Goal: Information Seeking & Learning: Learn about a topic

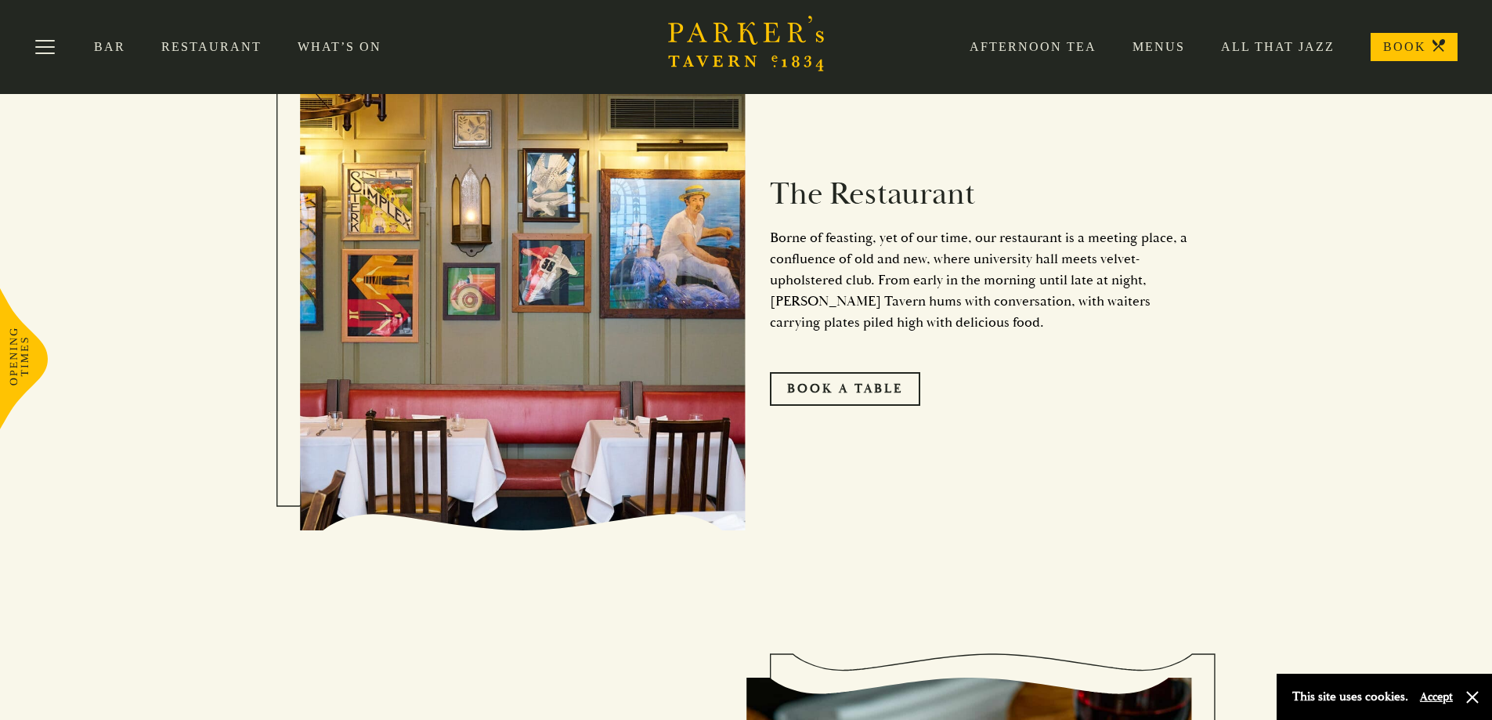
scroll to position [798, 0]
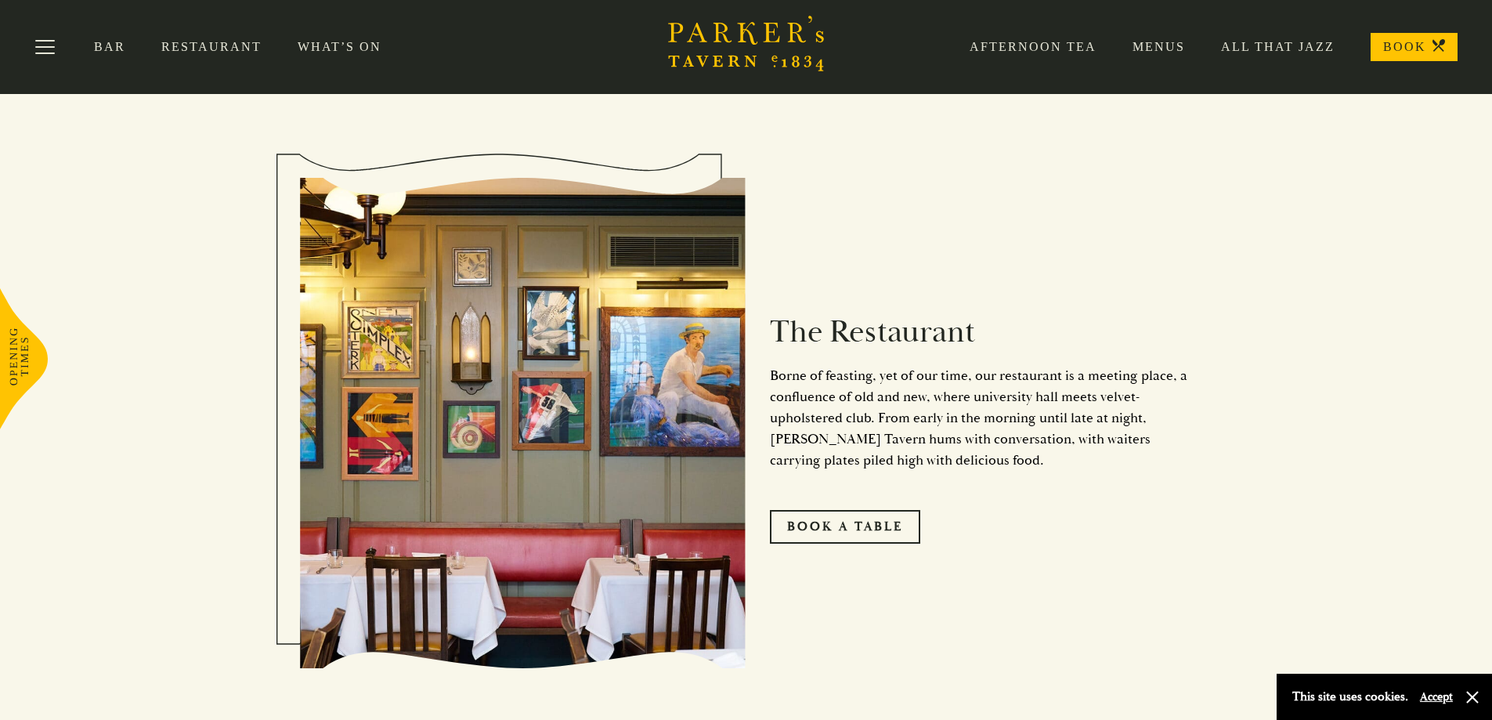
click at [1171, 49] on link "Menus" at bounding box center [1141, 47] width 89 height 16
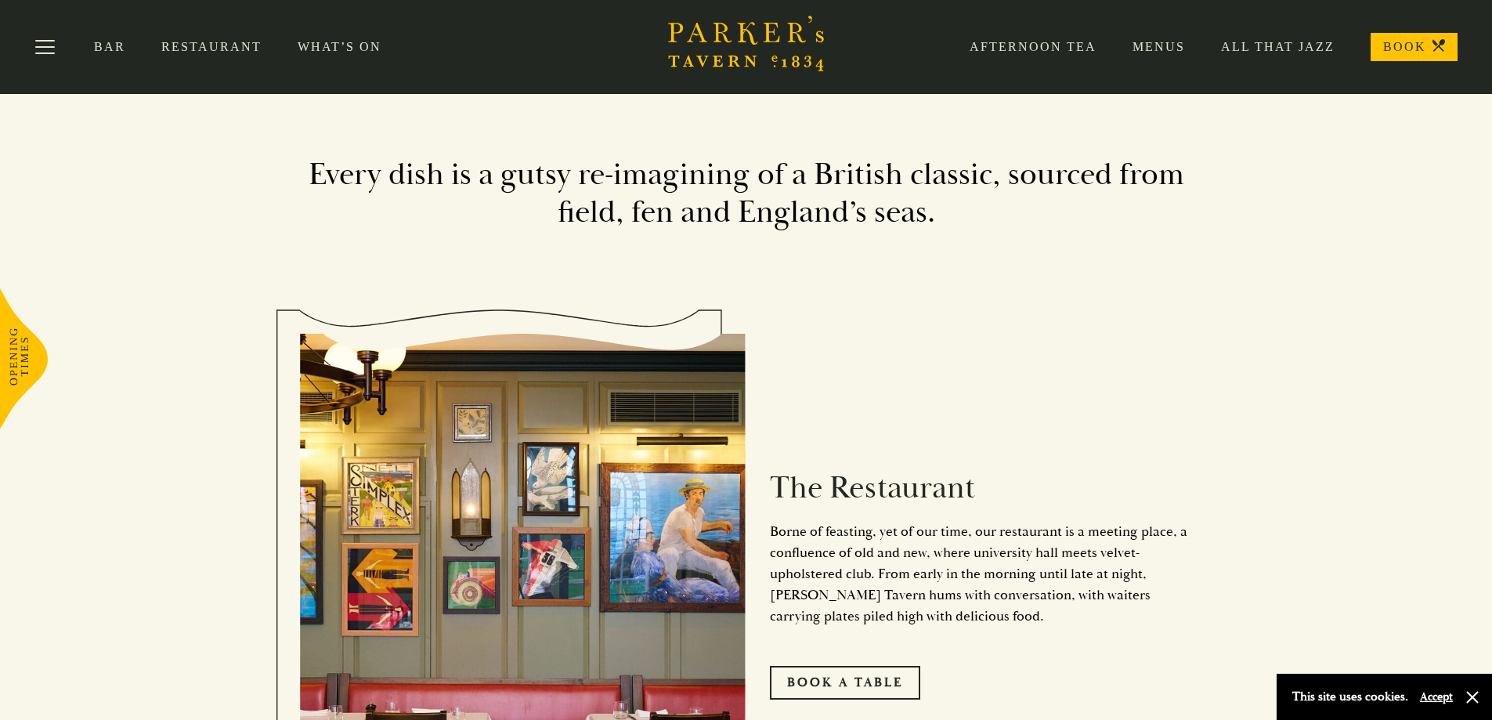
scroll to position [642, 0]
click at [193, 42] on link "Restaurant" at bounding box center [229, 47] width 136 height 16
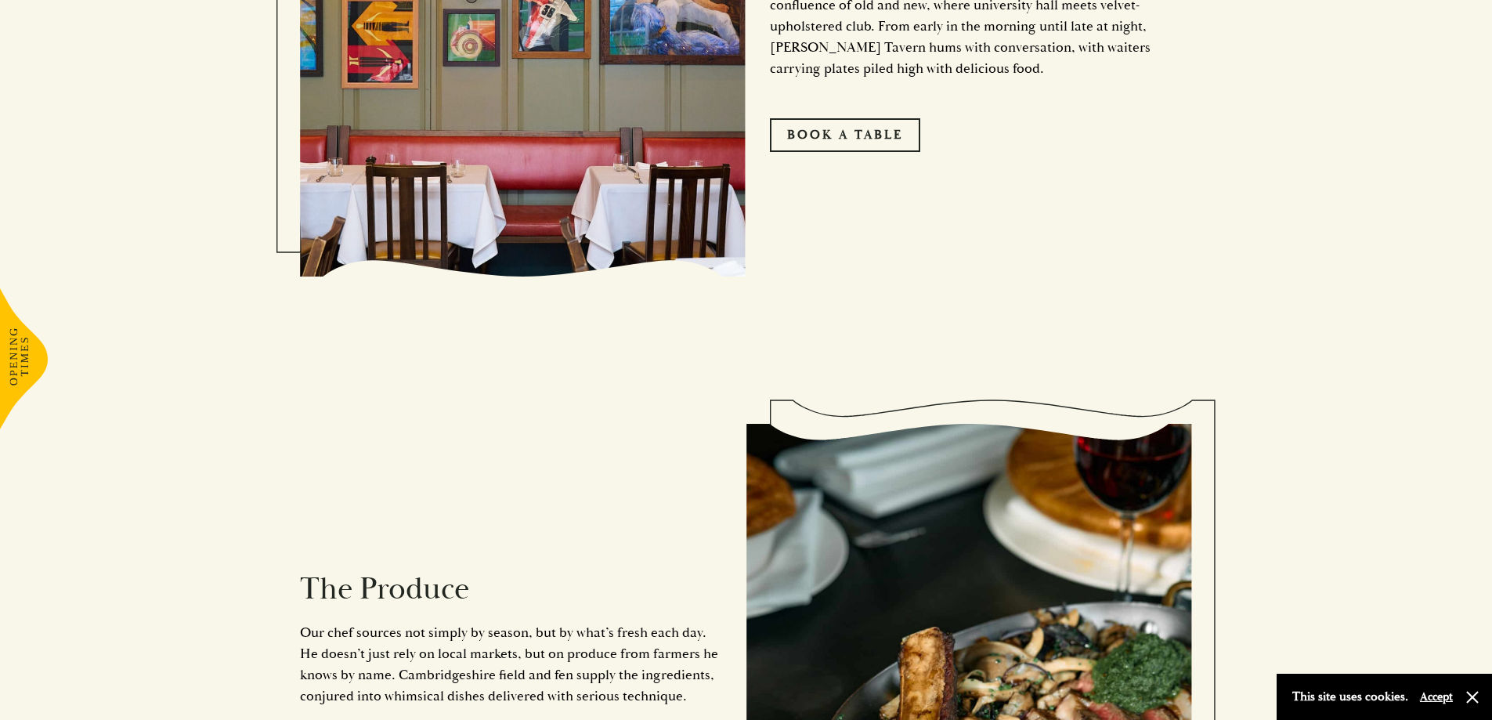
scroll to position [1290, 0]
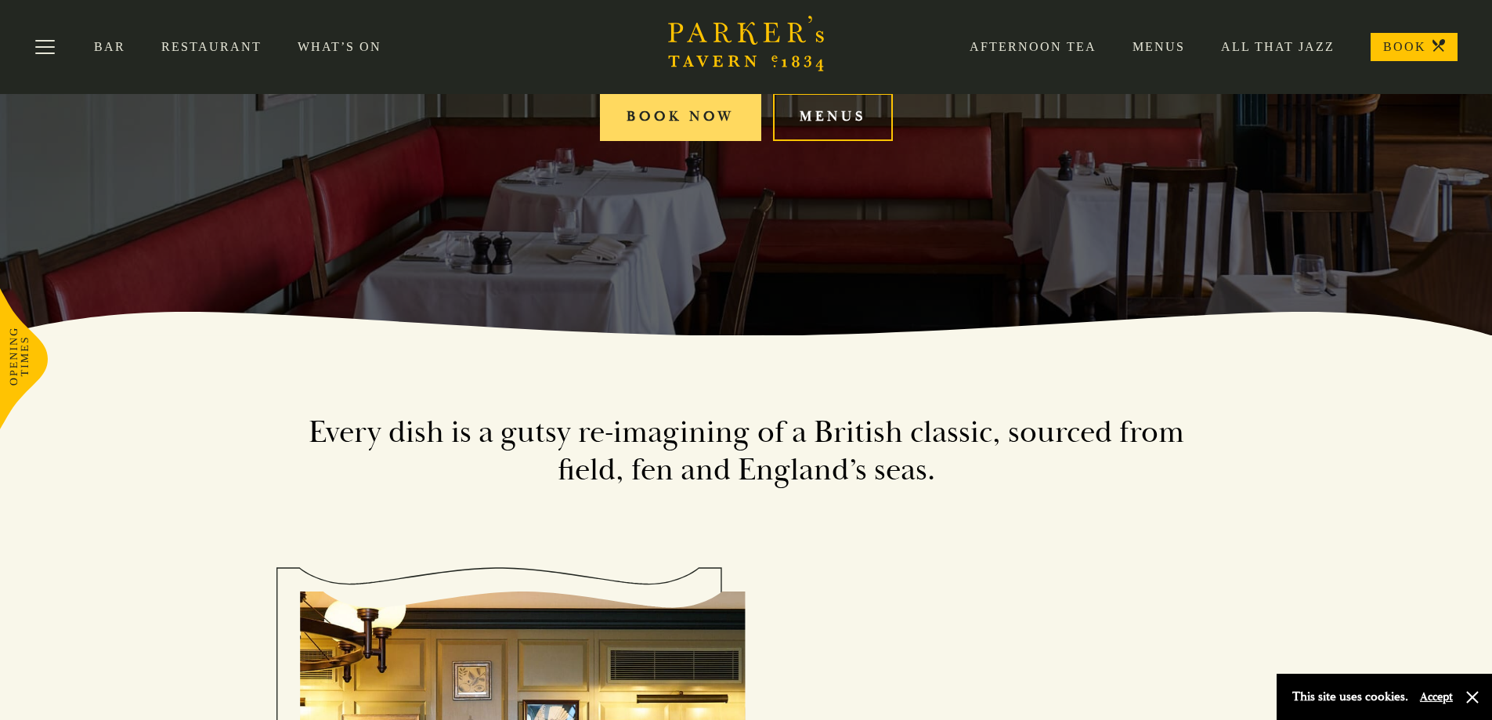
scroll to position [235, 0]
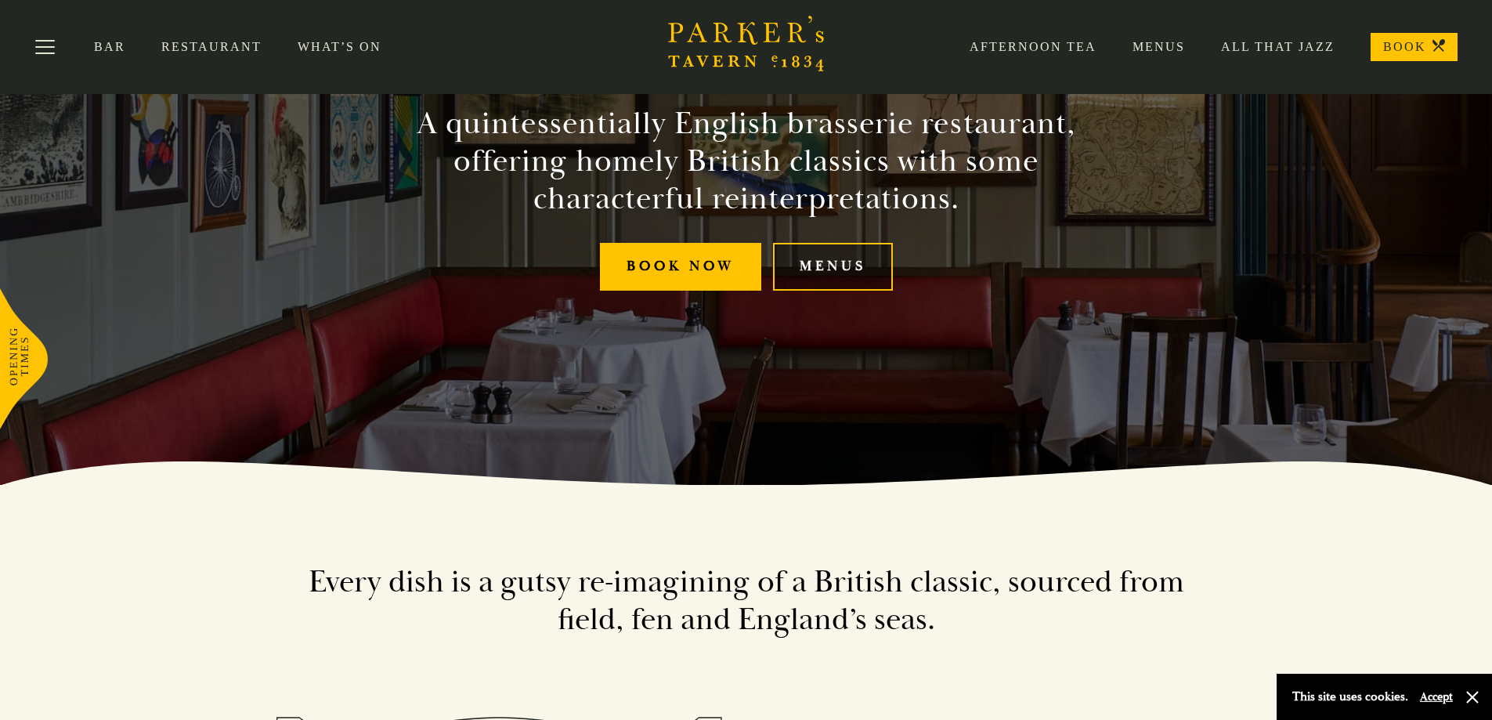
click at [815, 259] on link "Menus" at bounding box center [833, 267] width 120 height 48
click at [1080, 48] on link "Afternoon Tea" at bounding box center [1015, 47] width 163 height 16
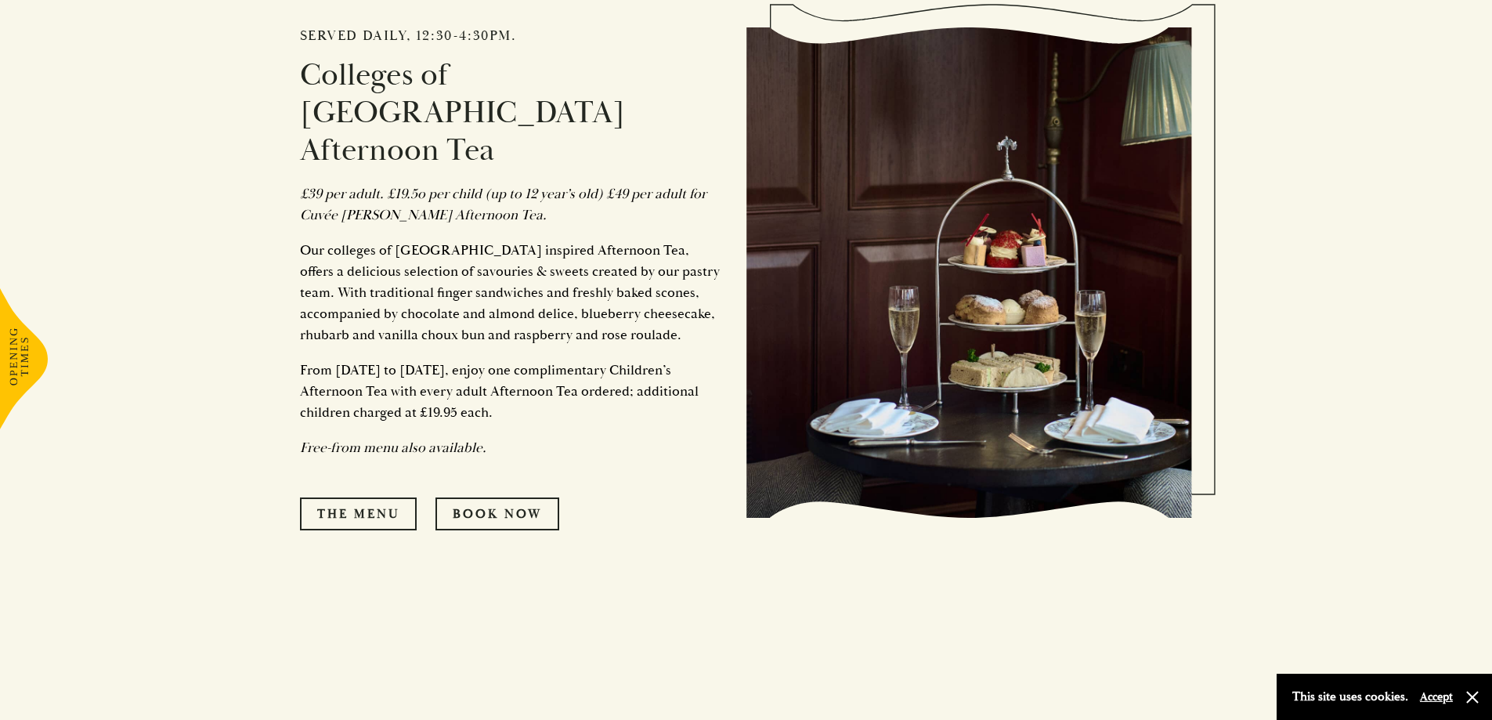
scroll to position [862, 0]
click at [345, 497] on link "The Menu" at bounding box center [358, 513] width 117 height 33
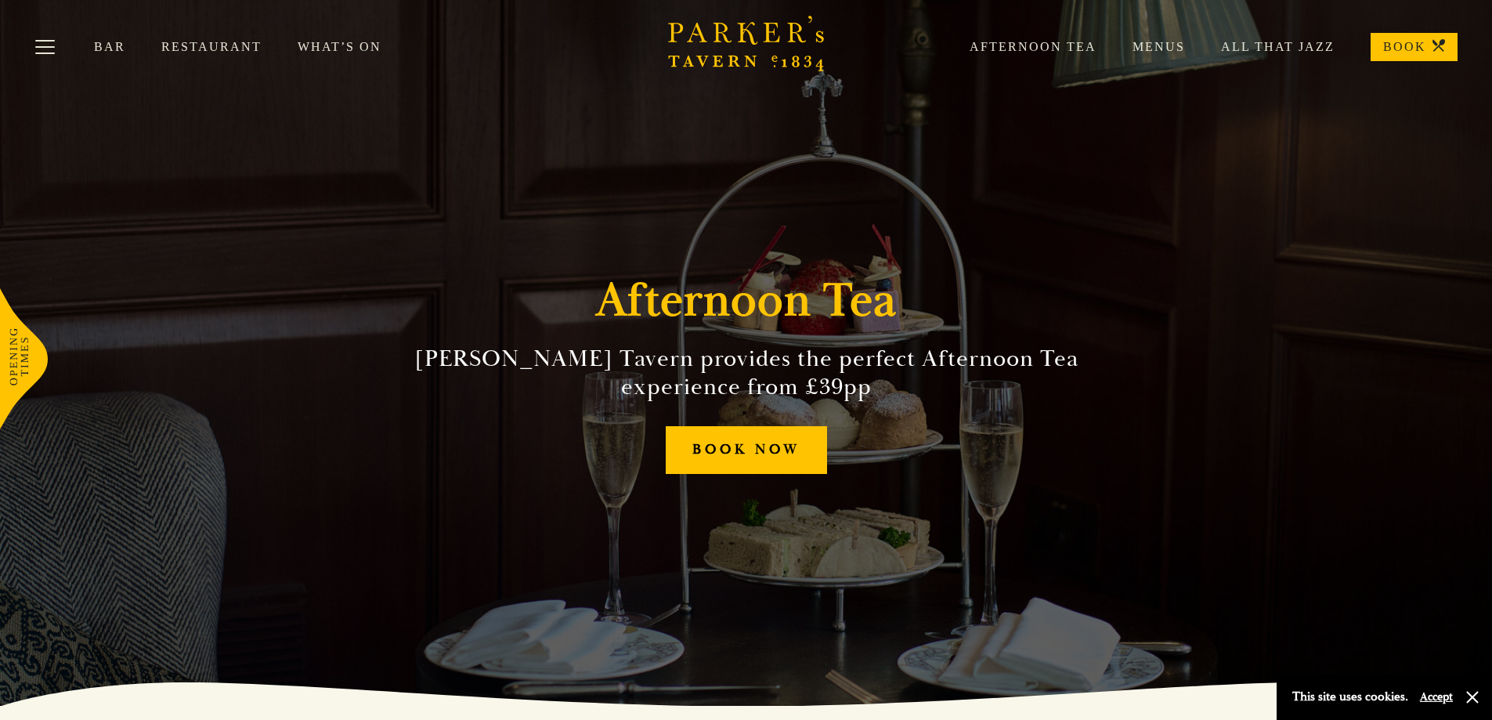
scroll to position [0, 0]
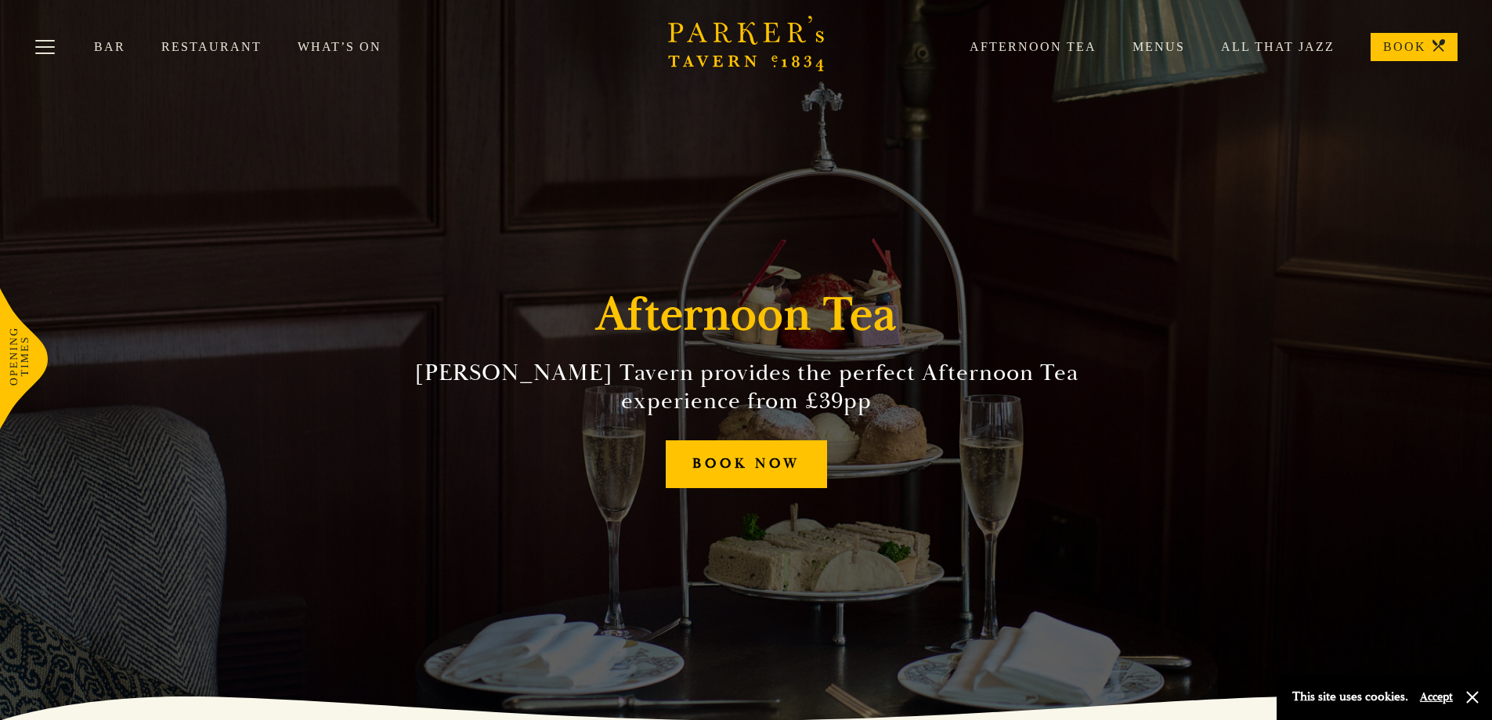
click at [117, 53] on link "Bar" at bounding box center [127, 47] width 67 height 16
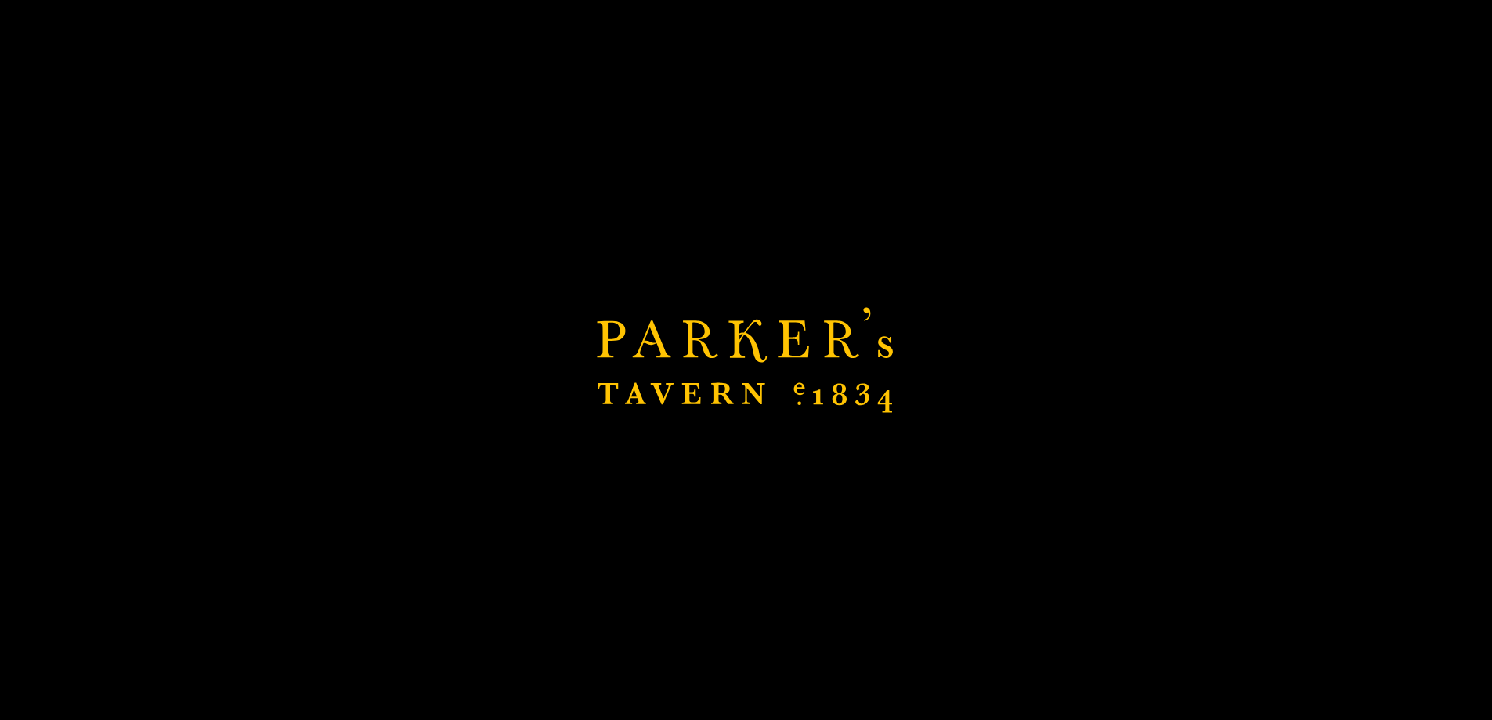
scroll to position [548, 0]
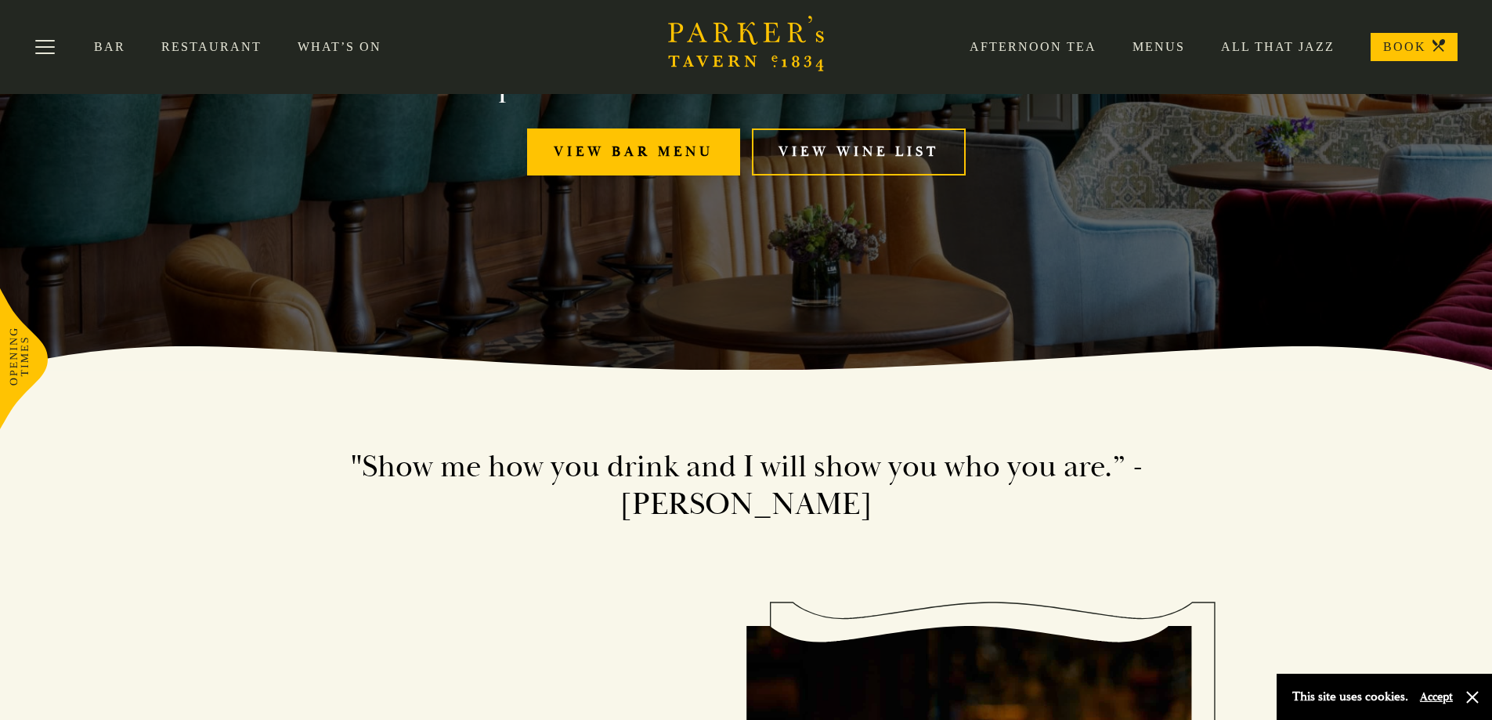
scroll to position [157, 0]
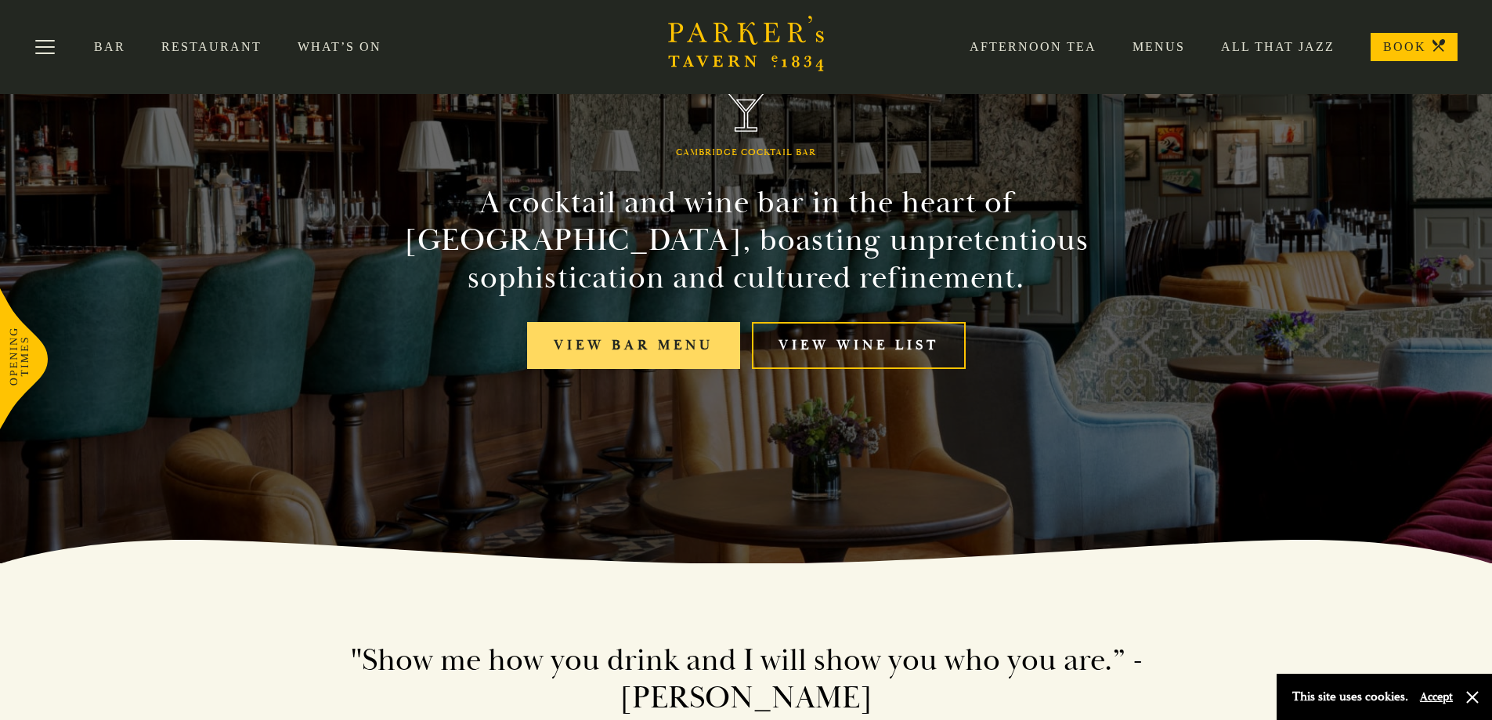
click at [681, 358] on link "View bar menu" at bounding box center [633, 346] width 213 height 48
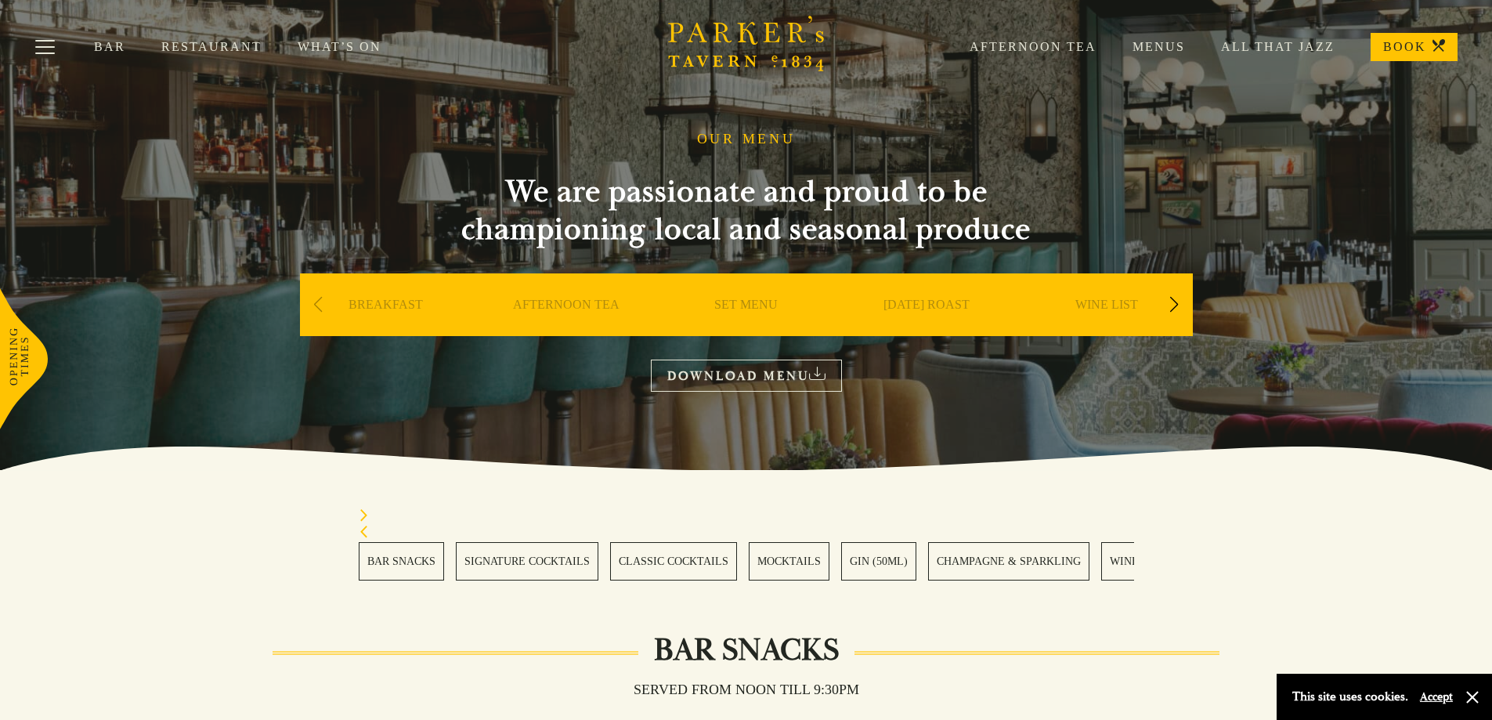
click at [732, 306] on link "SET MENU" at bounding box center [745, 328] width 63 height 63
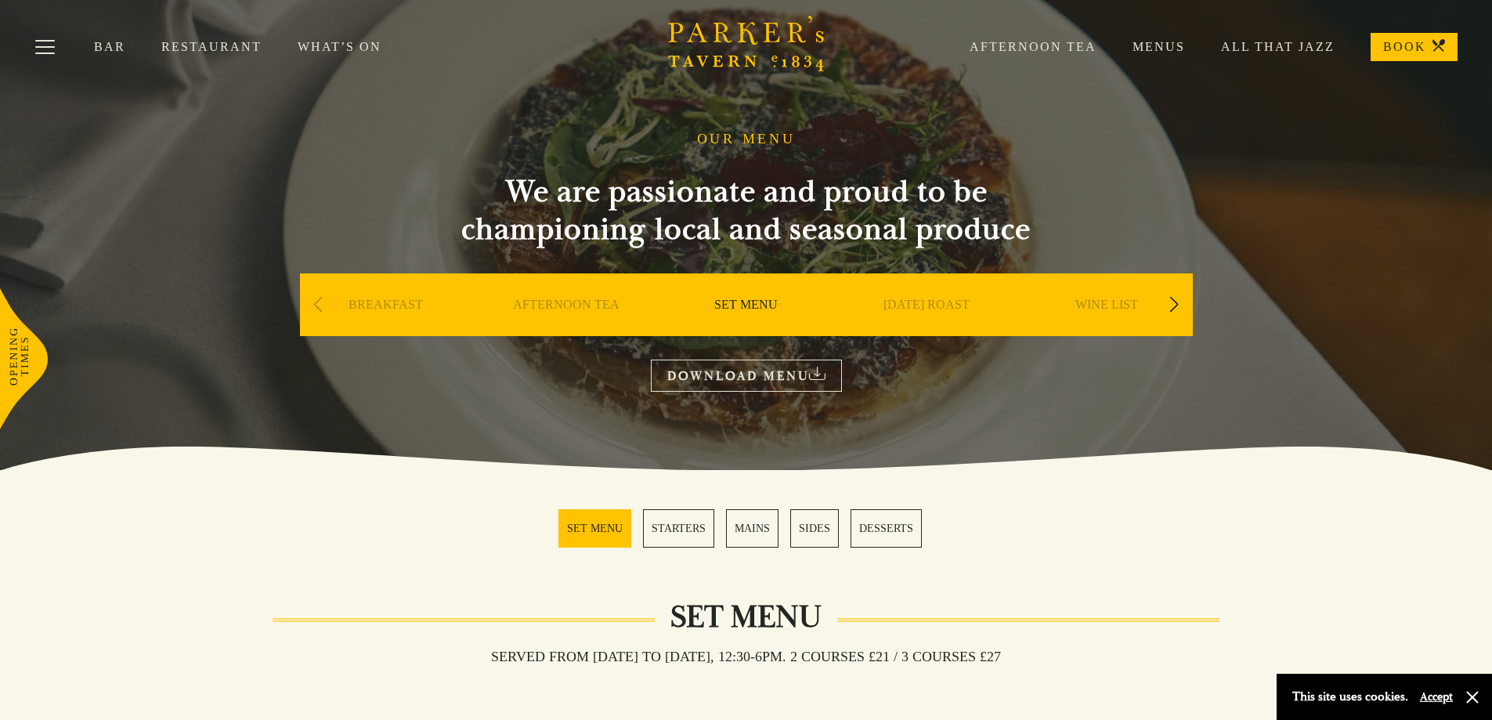
click at [540, 309] on link "AFTERNOON TEA" at bounding box center [566, 328] width 107 height 63
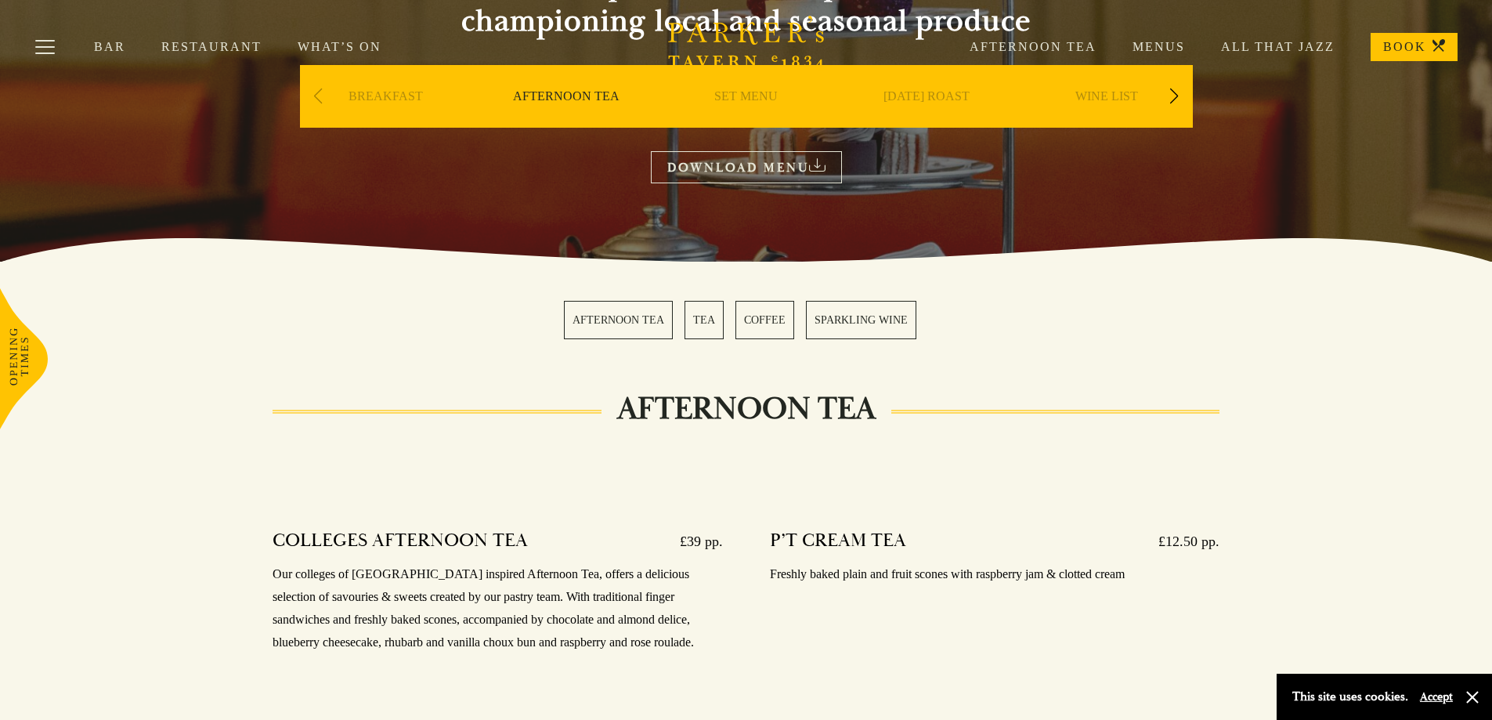
scroll to position [78, 0]
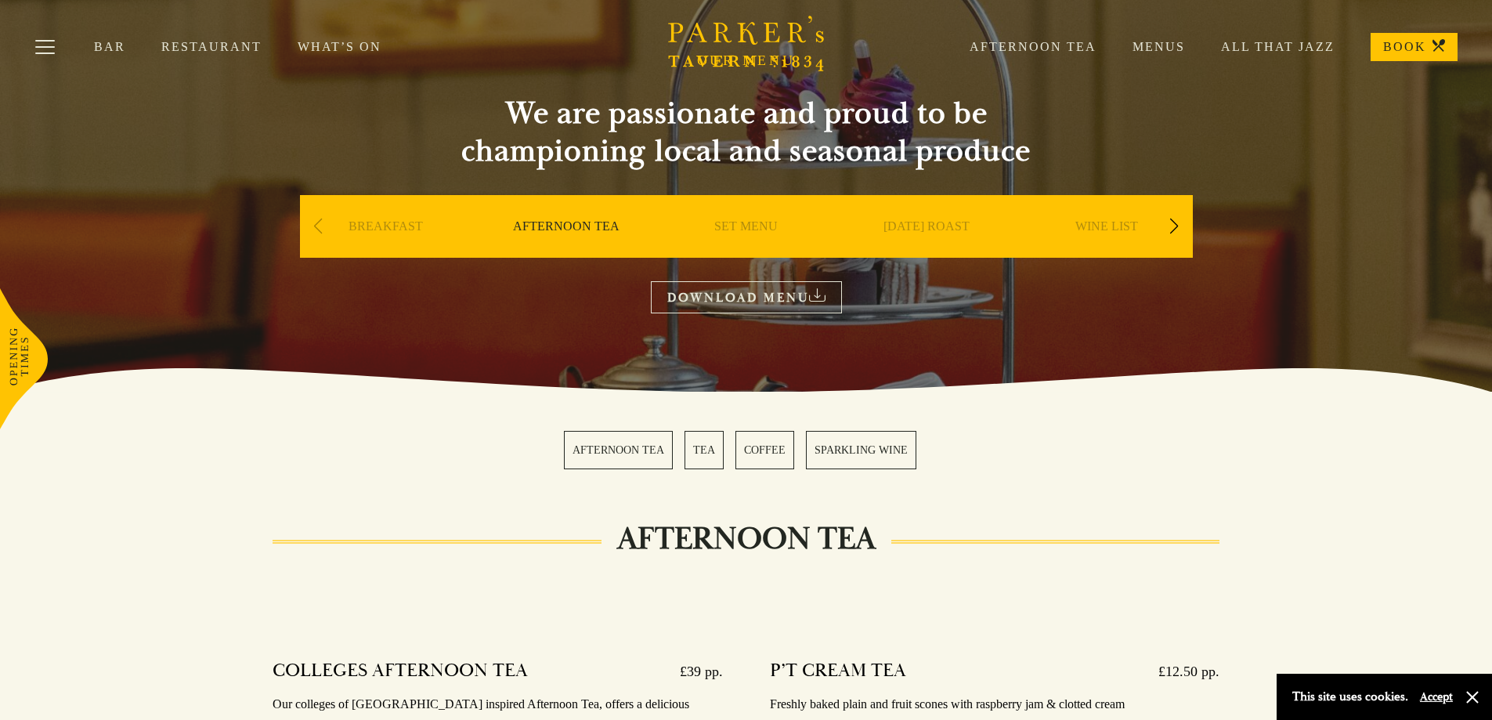
click at [369, 228] on link "BREAKFAST" at bounding box center [386, 250] width 74 height 63
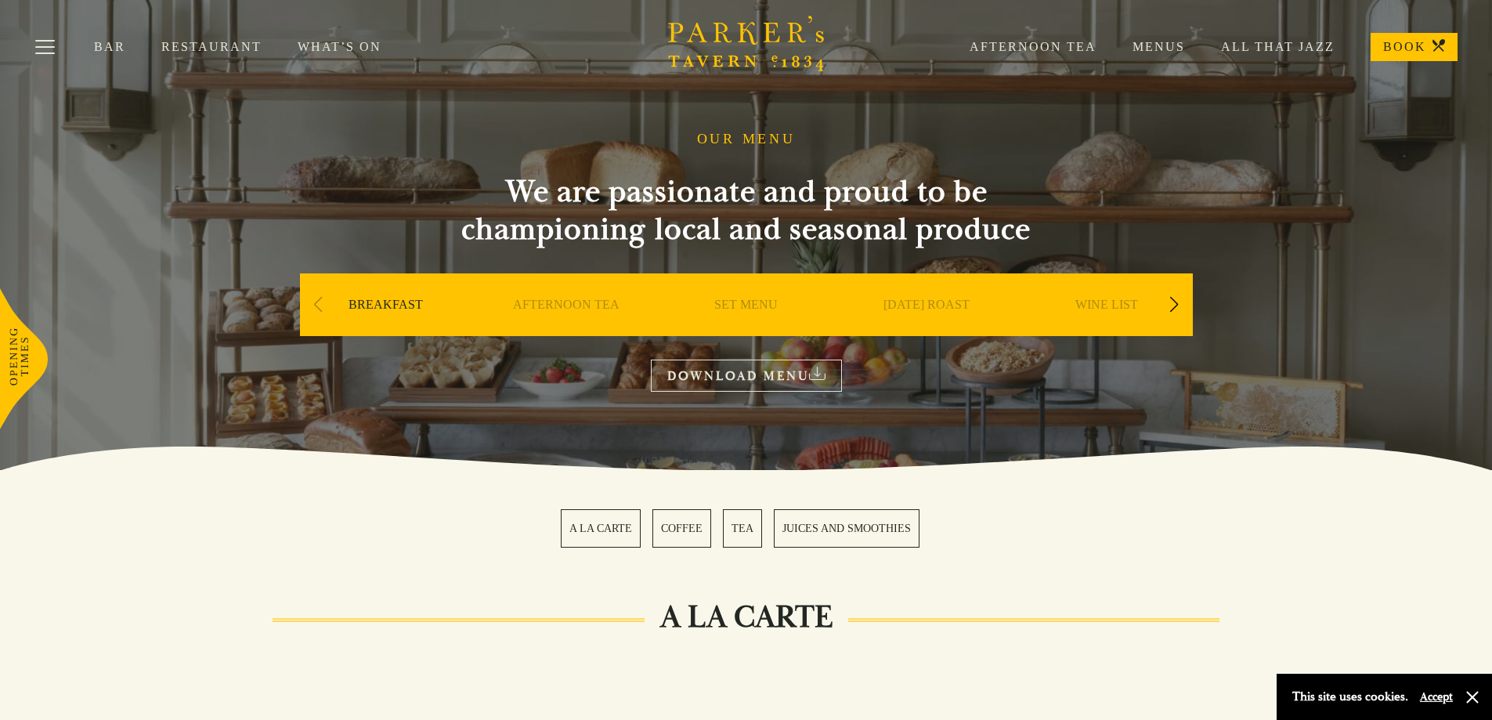
click at [952, 302] on link "[DATE] ROAST" at bounding box center [927, 328] width 86 height 63
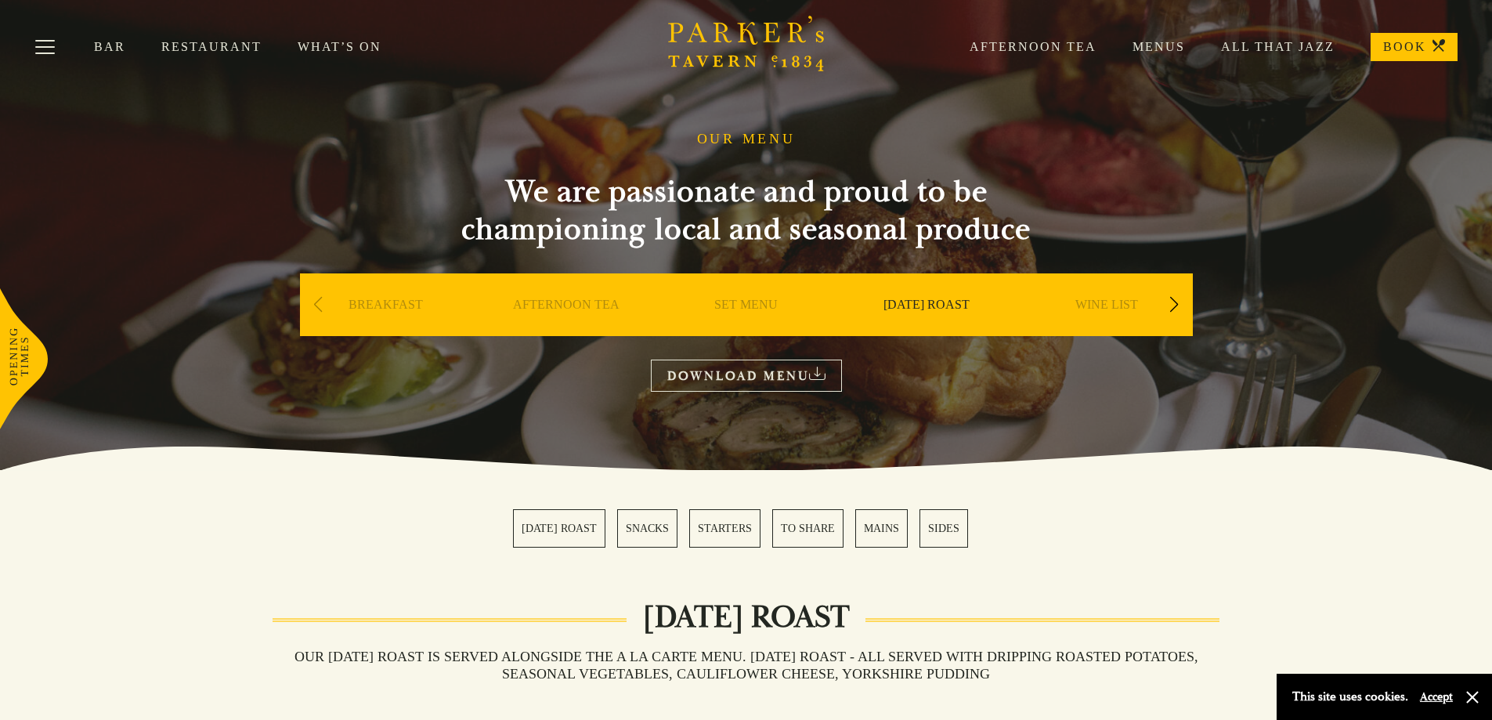
click at [776, 379] on link "DOWNLOAD MENU" at bounding box center [746, 376] width 191 height 32
click at [336, 305] on div "BREAKFAST" at bounding box center [386, 328] width 172 height 110
click at [321, 307] on div "Previous slide" at bounding box center [318, 304] width 21 height 34
click at [1173, 305] on div "Next slide" at bounding box center [1174, 304] width 21 height 34
click at [1174, 304] on div "Next slide" at bounding box center [1174, 304] width 21 height 34
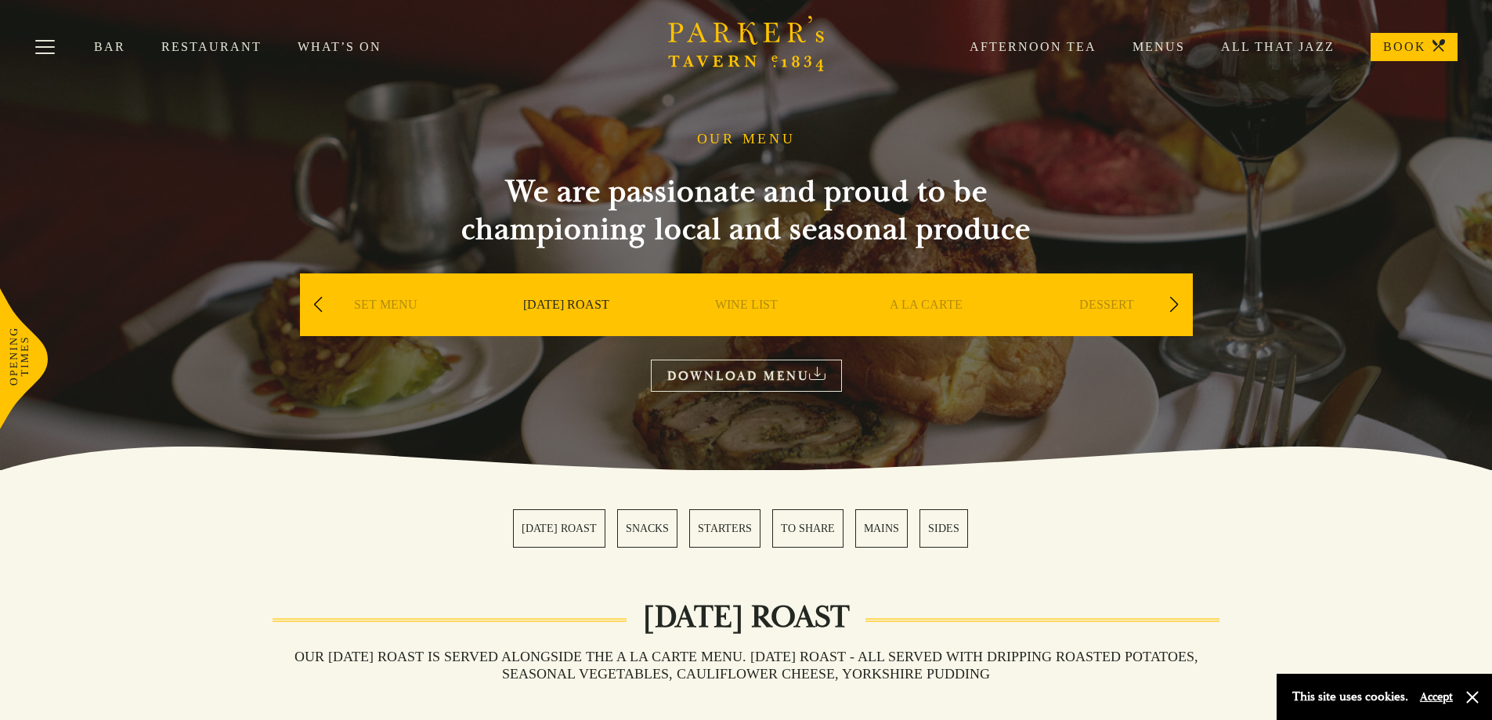
click at [904, 305] on link "A LA CARTE" at bounding box center [926, 328] width 73 height 63
click at [1175, 302] on div "Next slide" at bounding box center [1174, 304] width 21 height 34
click at [904, 307] on link "DESSERT" at bounding box center [926, 328] width 55 height 63
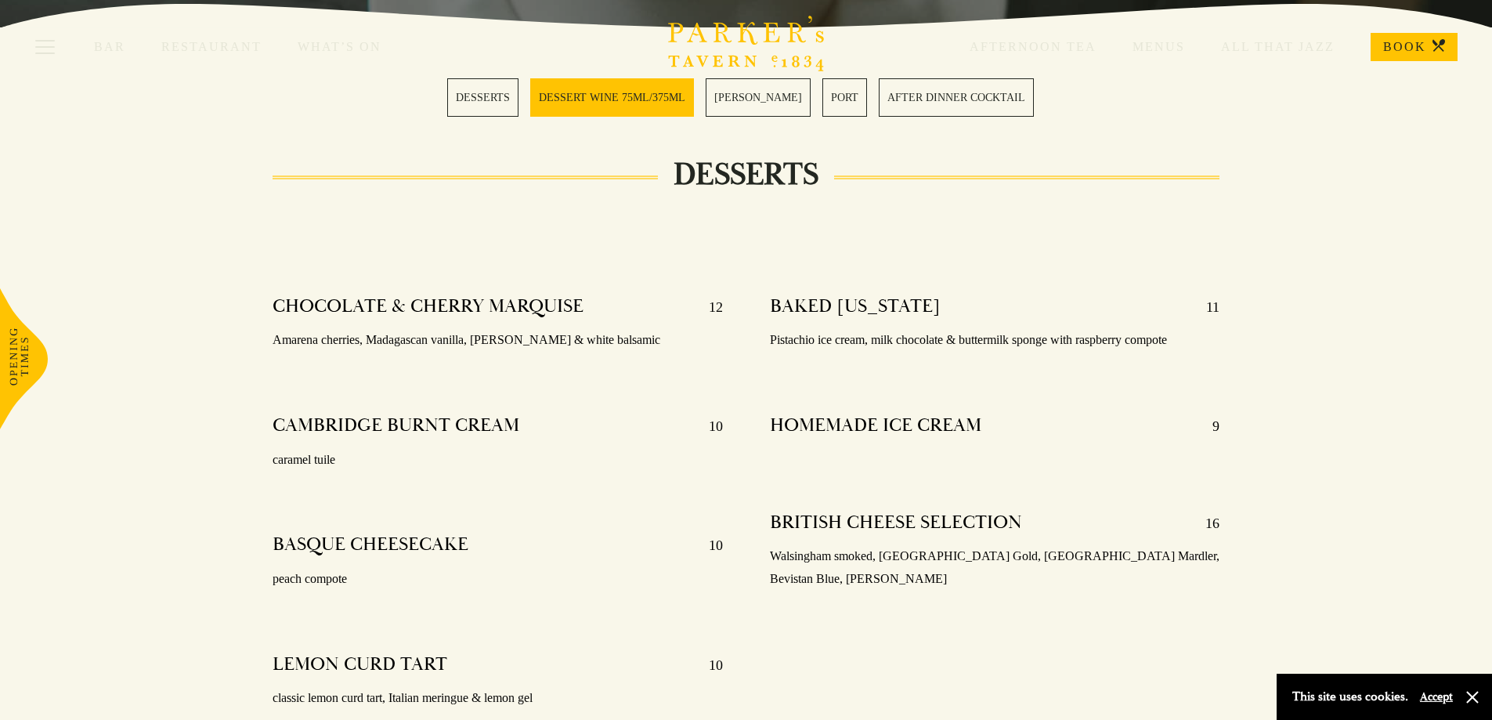
scroll to position [157, 0]
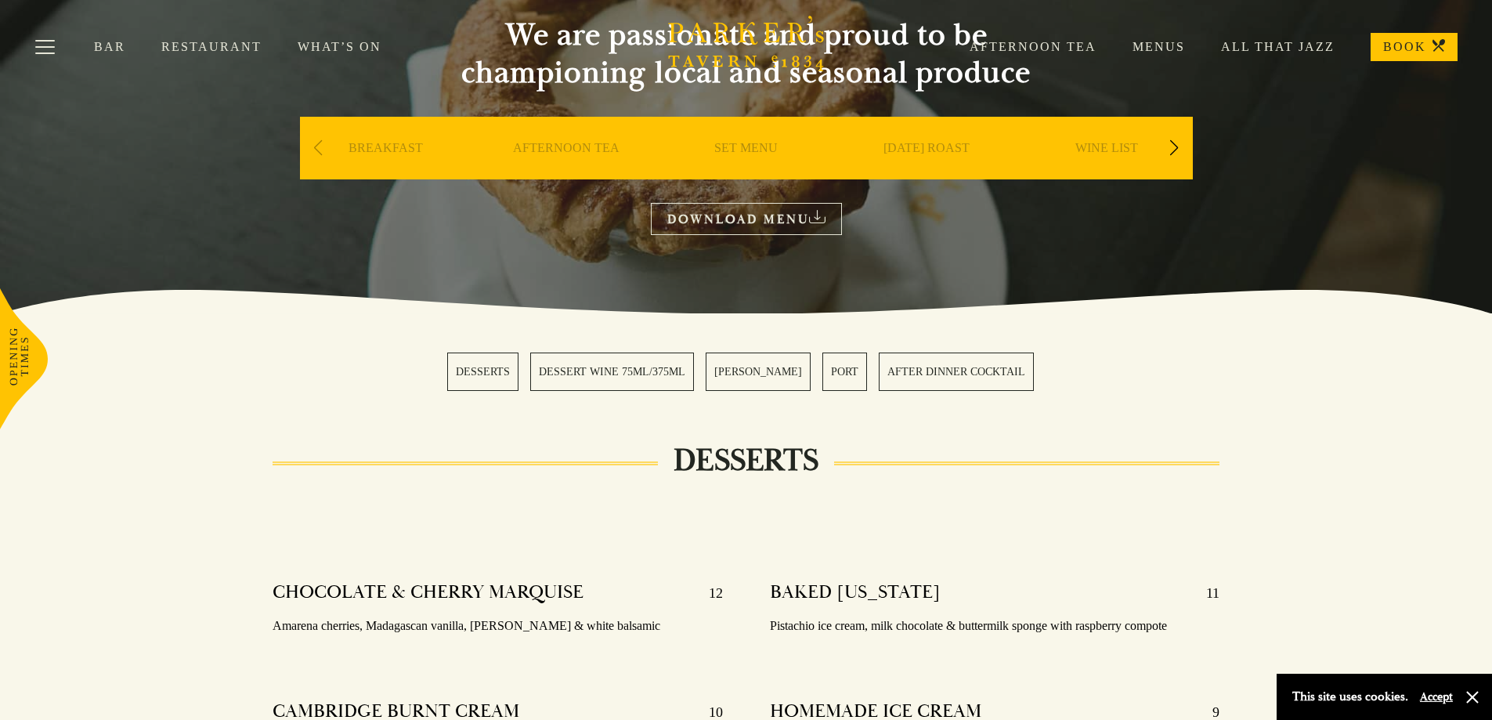
click at [746, 222] on link "DOWNLOAD MENU" at bounding box center [746, 219] width 191 height 32
click at [1393, 49] on link "BOOK" at bounding box center [1414, 47] width 87 height 28
